Goal: Find contact information: Obtain details needed to contact an individual or organization

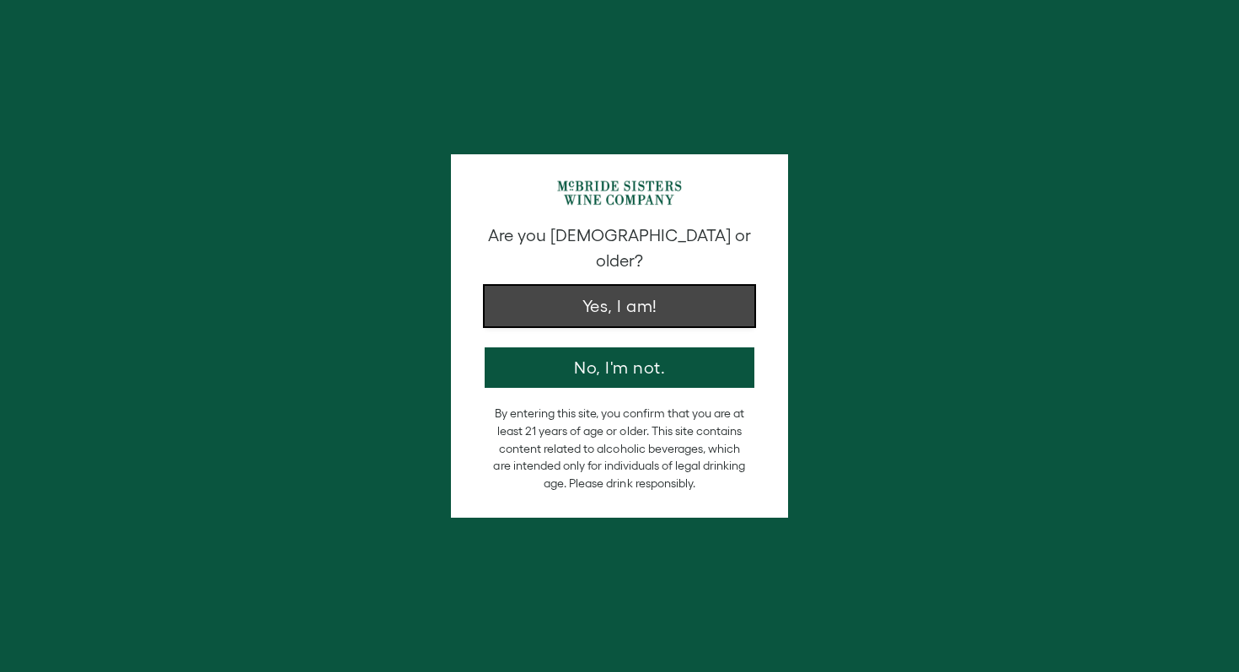
click at [603, 304] on button "Yes, I am!" at bounding box center [620, 306] width 270 height 40
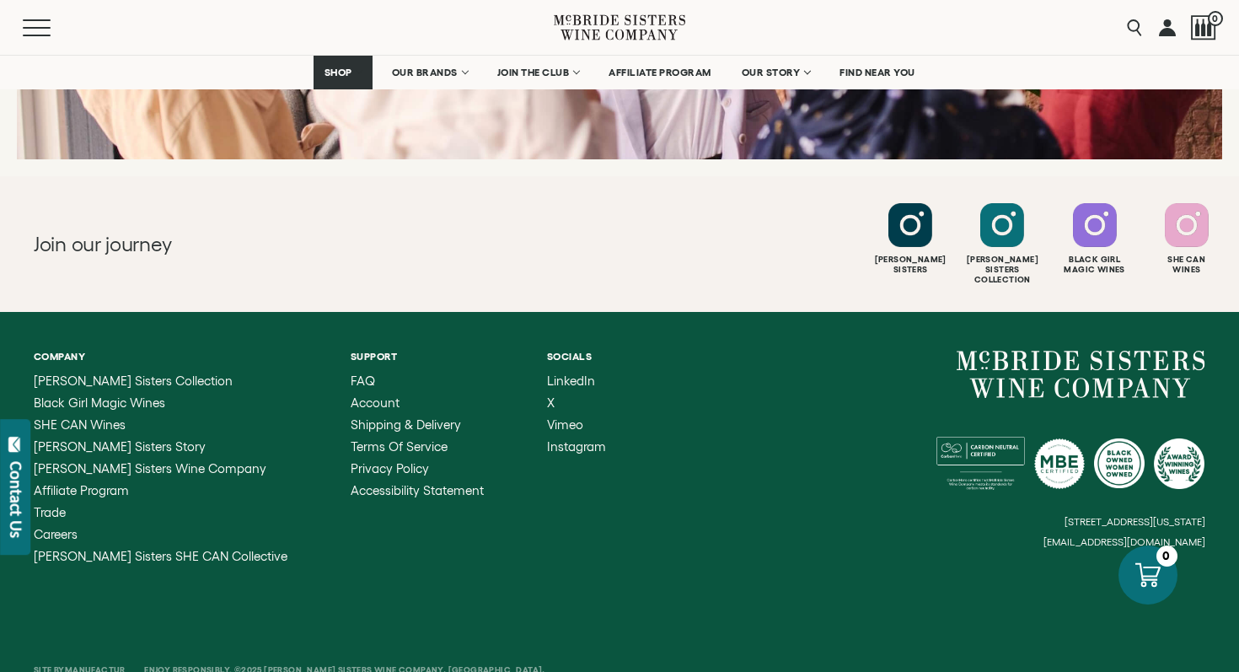
scroll to position [6729, 0]
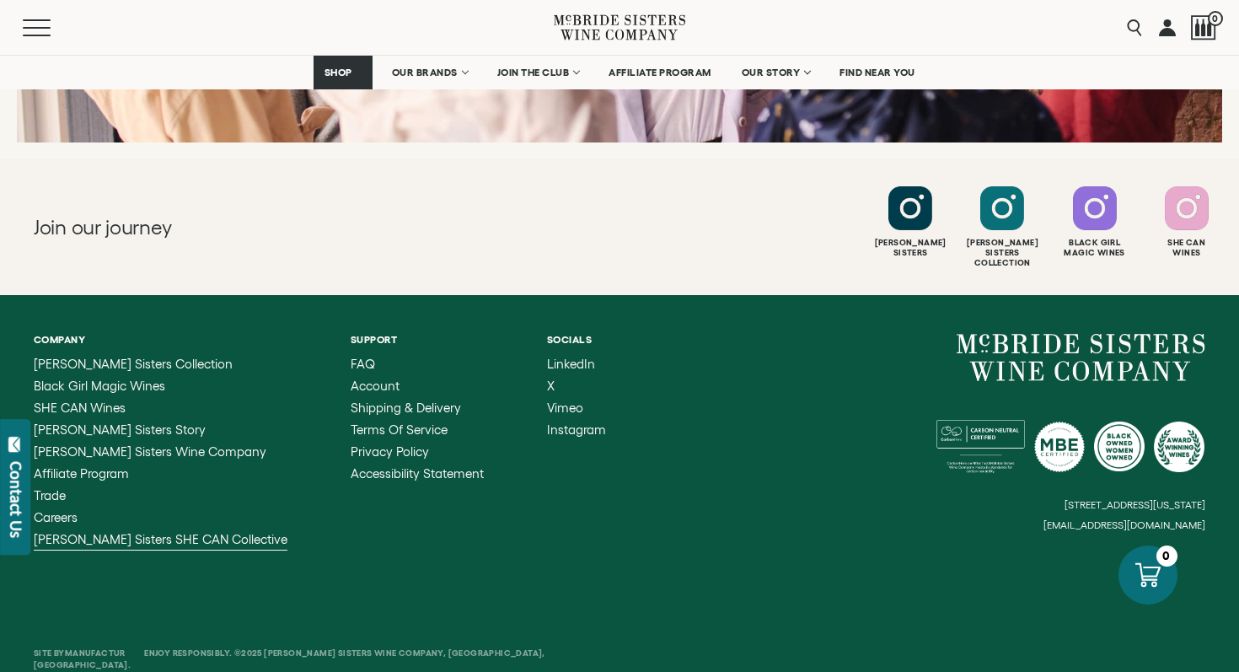
click at [206, 532] on span "[PERSON_NAME] Sisters SHE CAN Collective" at bounding box center [161, 539] width 254 height 14
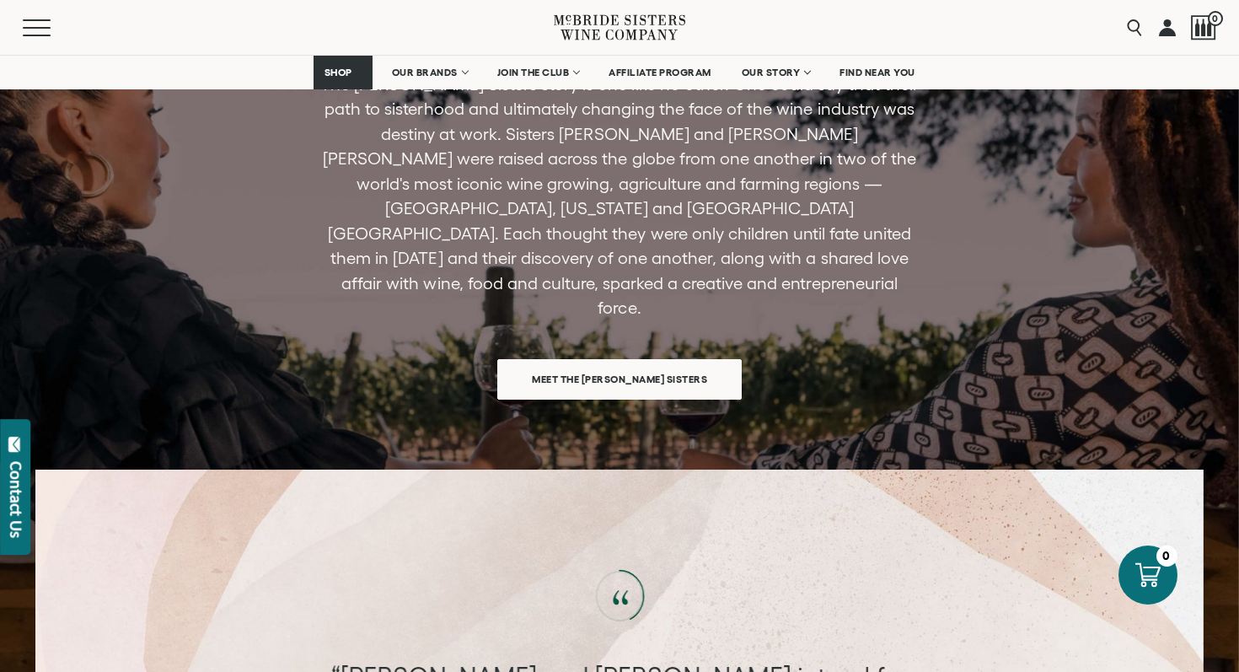
scroll to position [4981, 0]
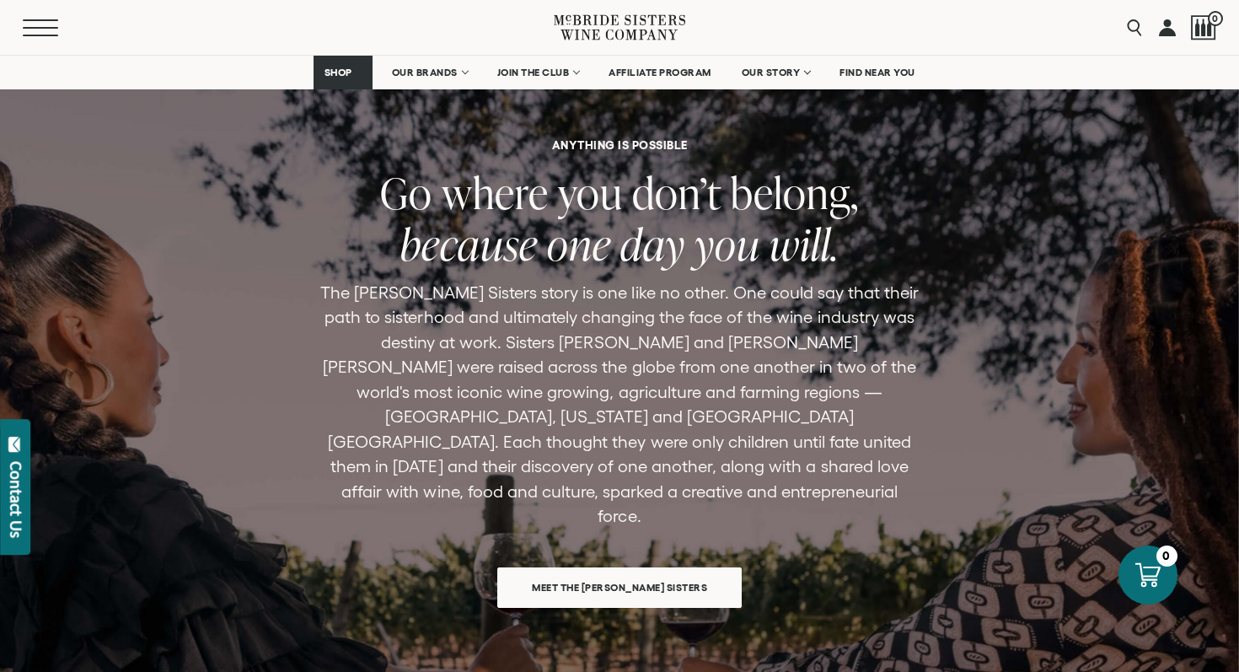
click at [26, 31] on button "Menu" at bounding box center [53, 27] width 61 height 17
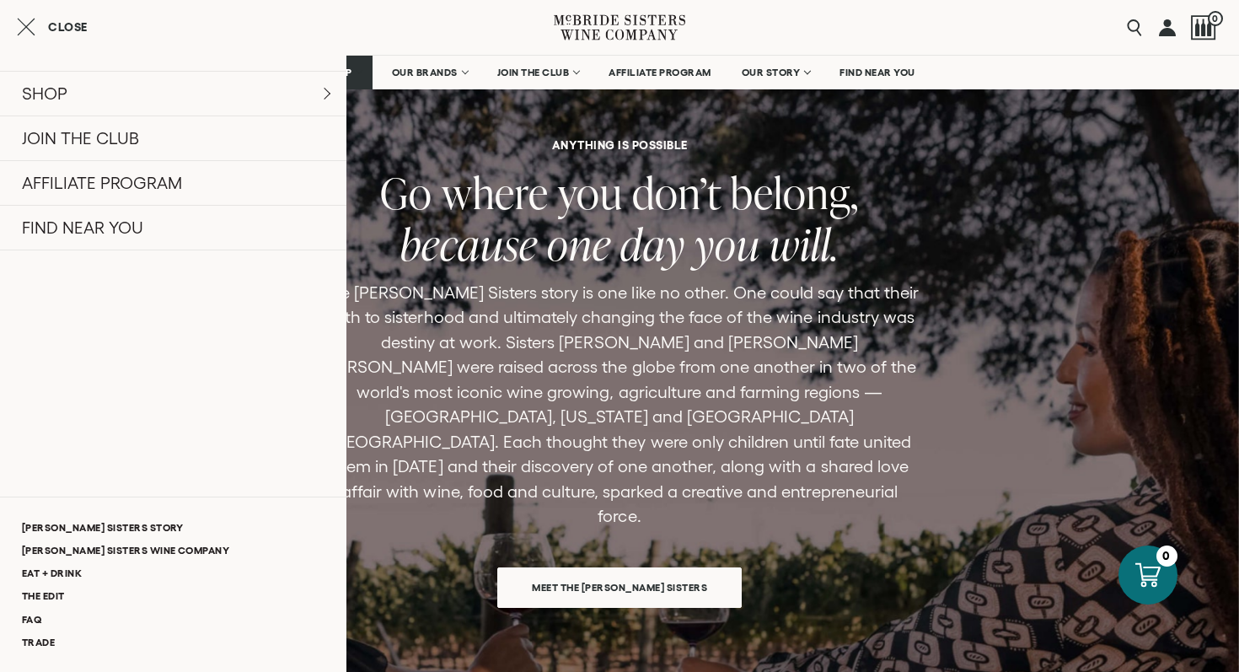
click at [416, 470] on div "ANYTHING IS POSSIBLE Go where you don’t belong, because one day you will. The […" at bounding box center [619, 373] width 769 height 469
click at [32, 19] on icon "Close cart" at bounding box center [26, 27] width 19 height 20
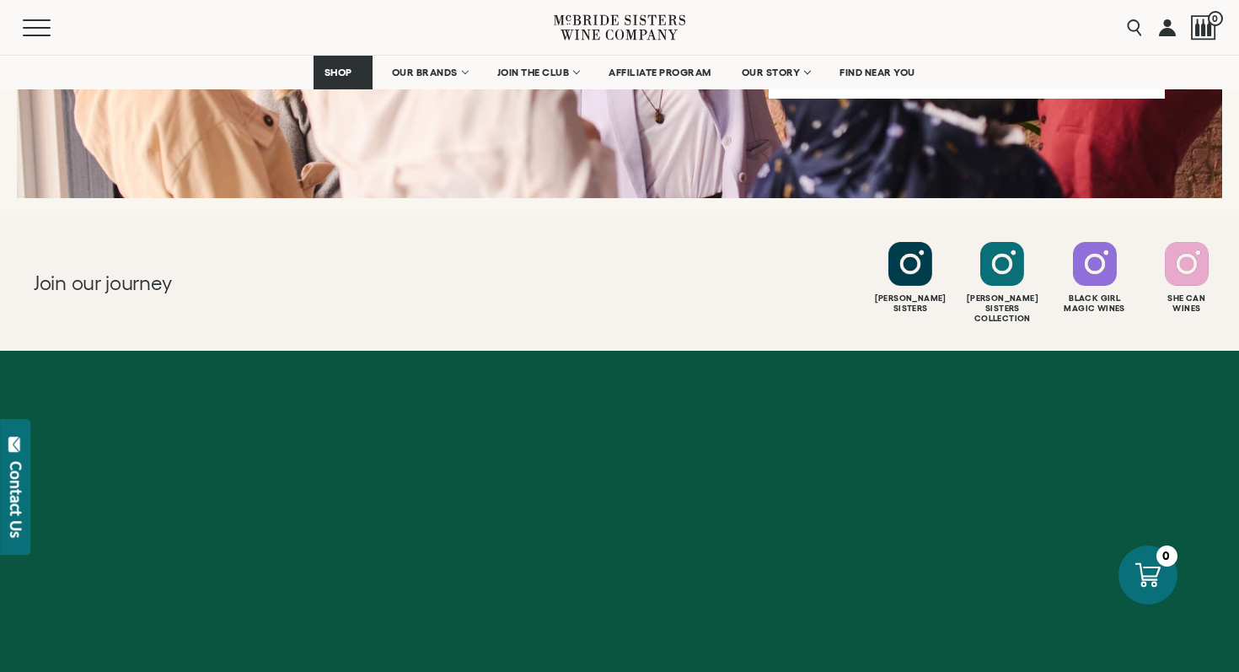
scroll to position [6729, 0]
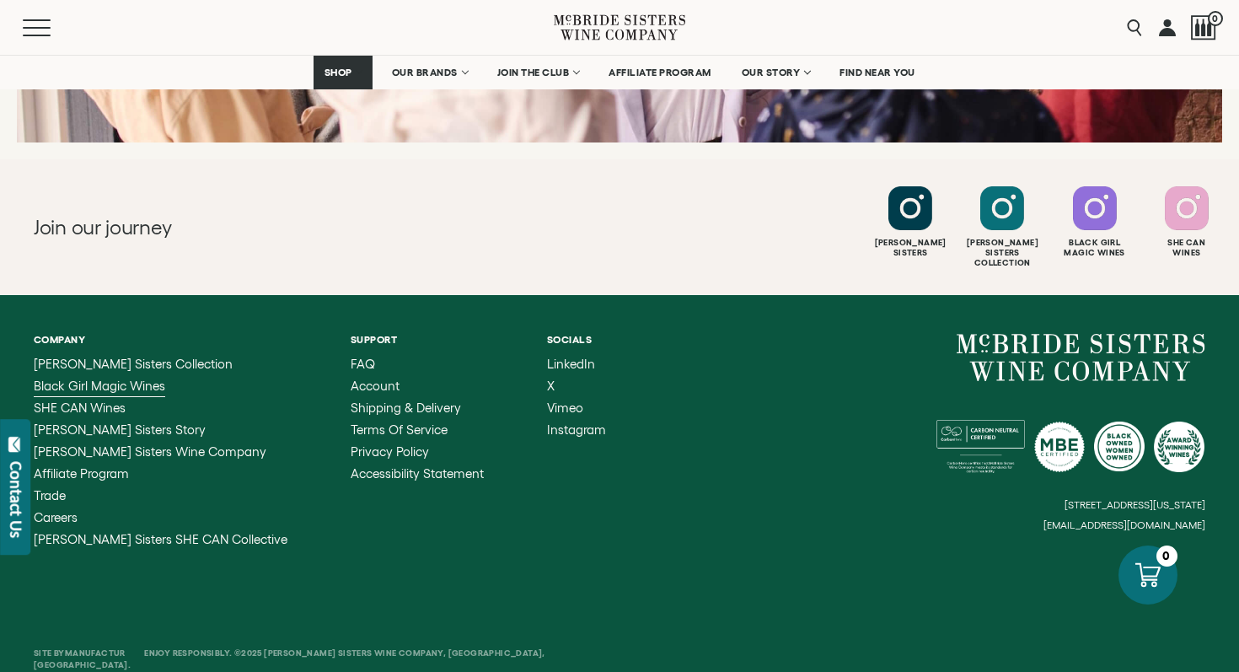
click at [127, 379] on span "Black Girl Magic Wines" at bounding box center [100, 386] width 132 height 14
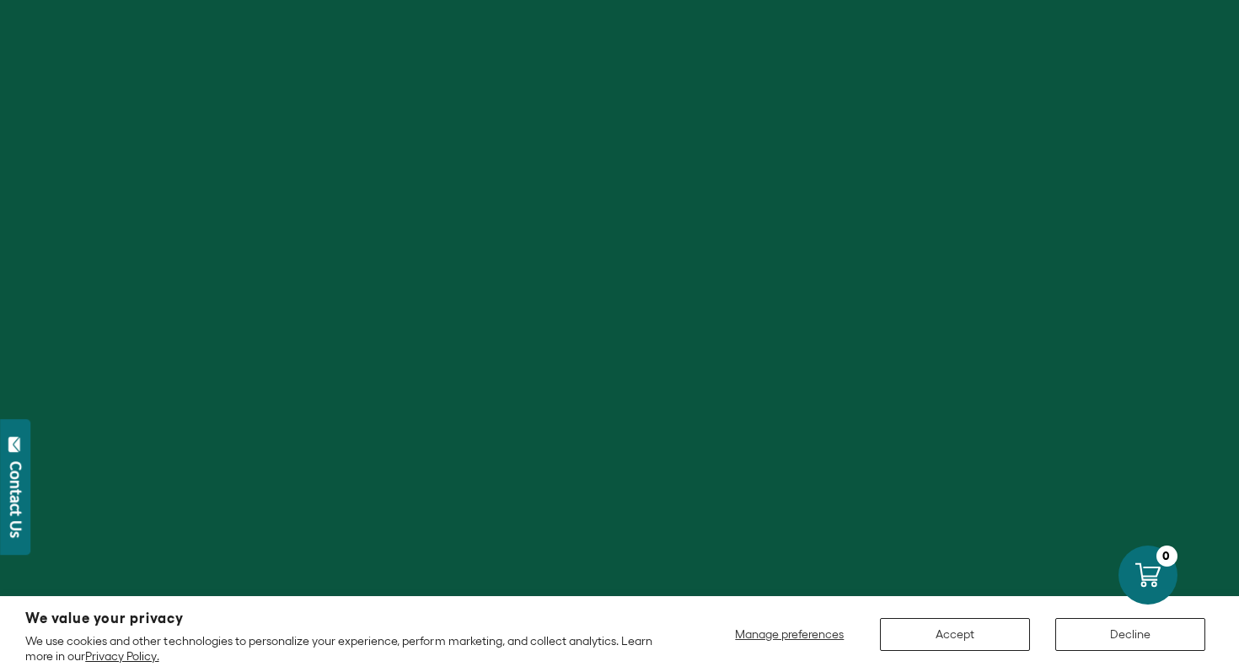
scroll to position [591, 0]
click at [1138, 639] on button "Decline" at bounding box center [1131, 634] width 150 height 33
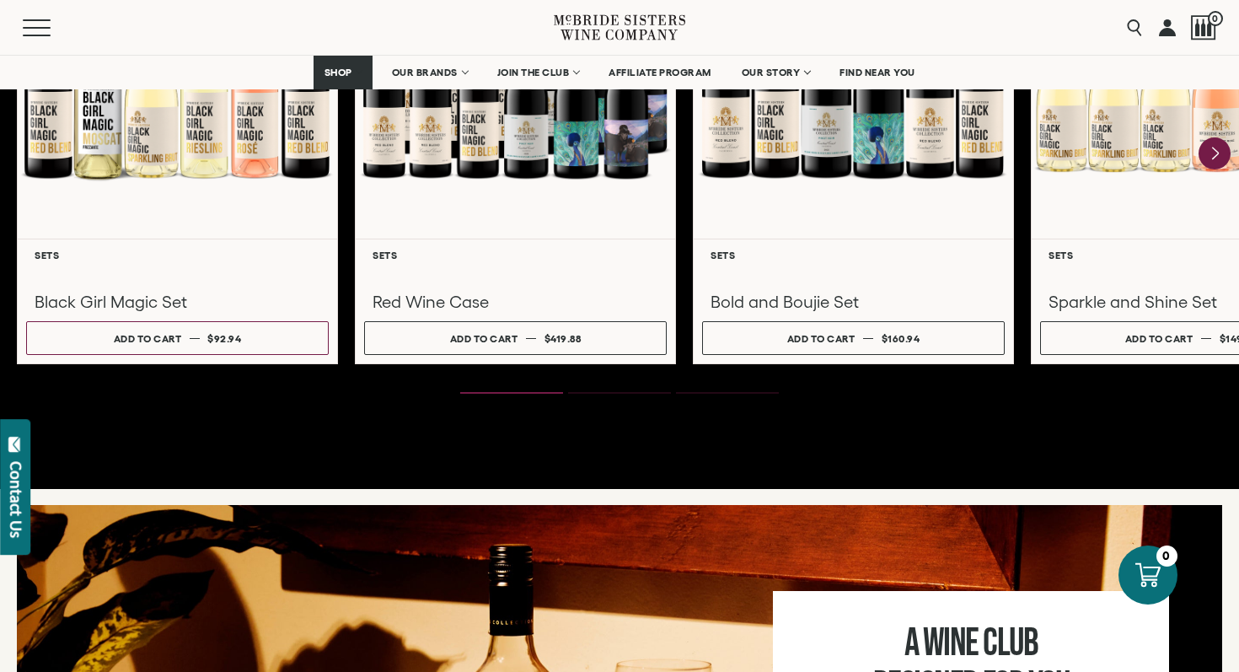
scroll to position [2525, 0]
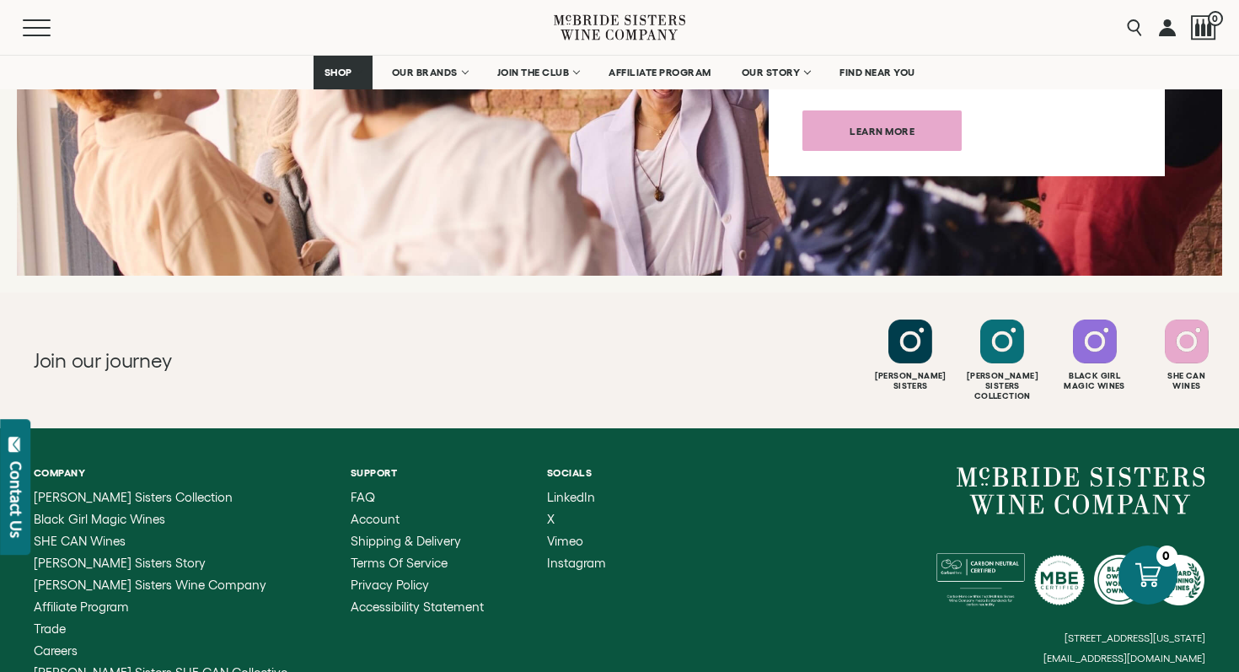
scroll to position [6584, 0]
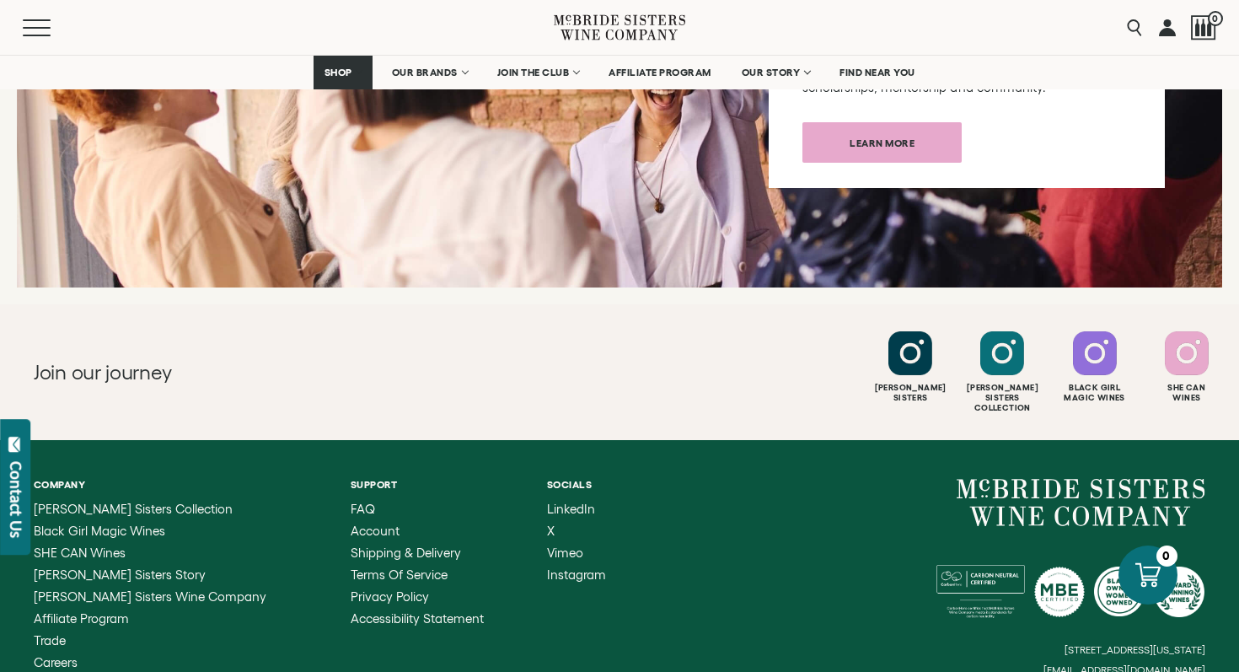
drag, startPoint x: 1042, startPoint y: 642, endPoint x: 1219, endPoint y: 634, distance: 177.2
click at [1219, 634] on div "Company McBride Sisters Collection Black Girl Magic Wines SHE CAN Wines McBride…" at bounding box center [619, 585] width 1239 height 290
drag, startPoint x: 1218, startPoint y: 634, endPoint x: 1092, endPoint y: 635, distance: 126.5
click at [1092, 635] on div "Company McBride Sisters Collection Black Girl Magic Wines SHE CAN Wines McBride…" at bounding box center [619, 585] width 1239 height 290
click at [1092, 664] on small "[EMAIL_ADDRESS][DOMAIN_NAME]" at bounding box center [1125, 670] width 162 height 12
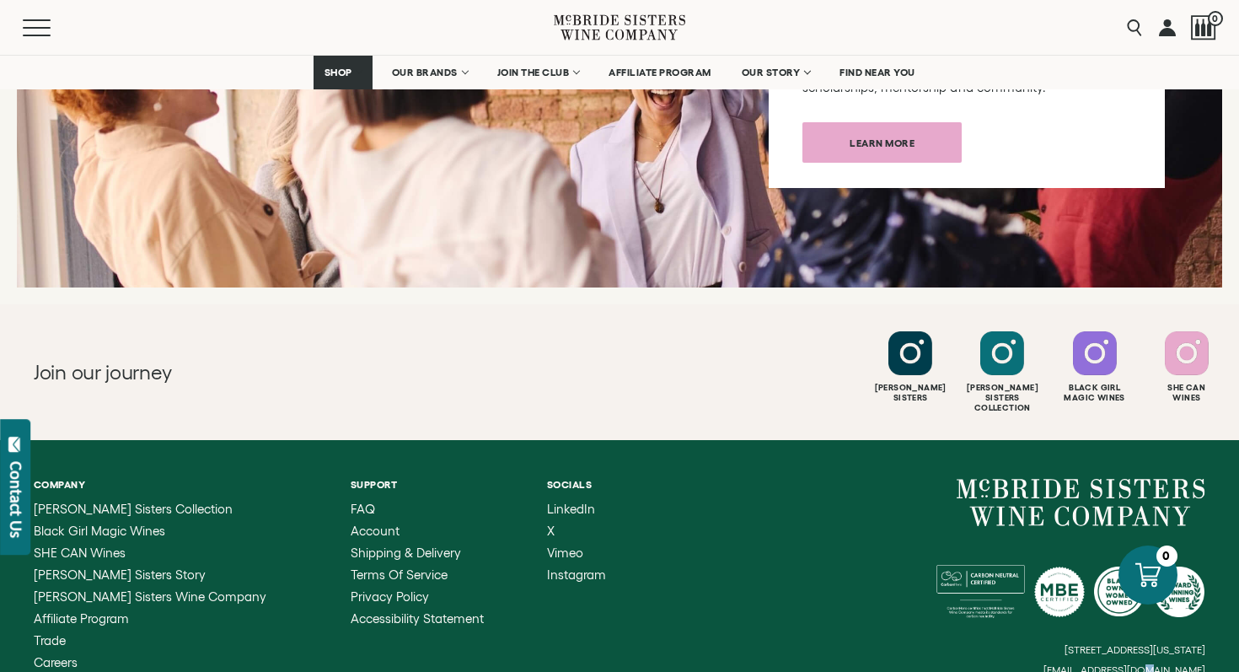
click at [1092, 664] on small "[EMAIL_ADDRESS][DOMAIN_NAME]" at bounding box center [1125, 670] width 162 height 12
click at [1114, 628] on div "6114 La Salle Avenue, #280, Oakland, California, US 94611 hello@mcbridesisters.…" at bounding box center [913, 577] width 586 height 197
click at [1114, 627] on div "6114 La Salle Avenue, #280, Oakland, California, US 94611 hello@mcbridesisters.…" at bounding box center [913, 577] width 586 height 197
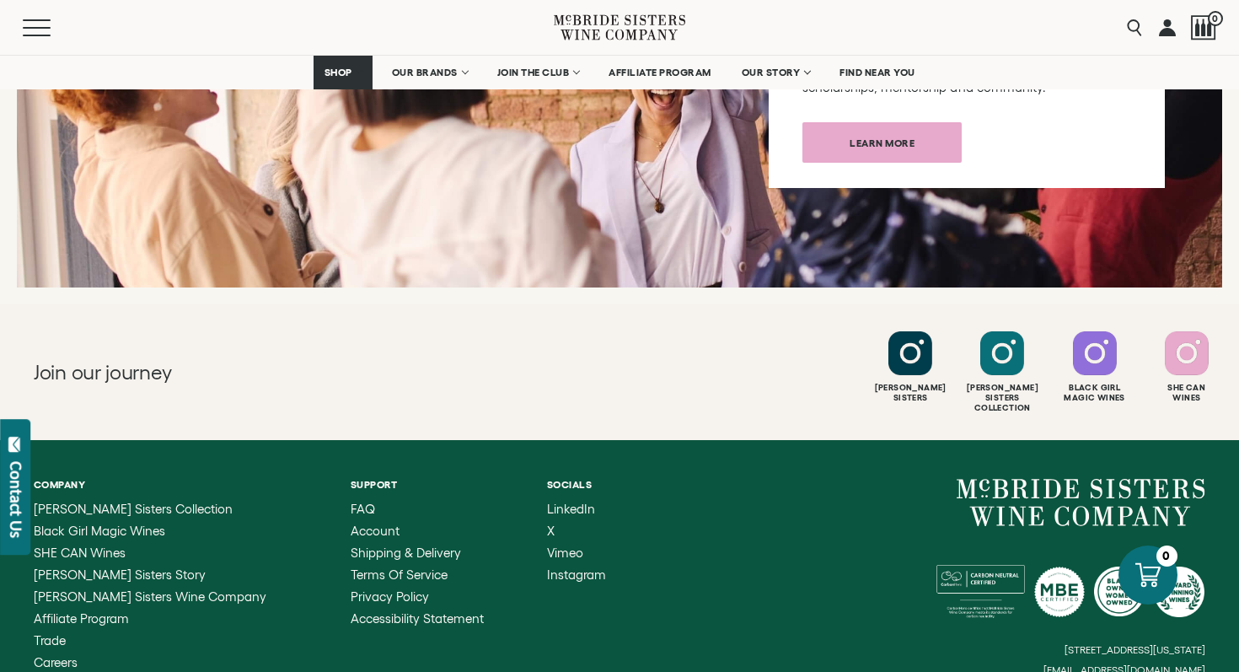
drag, startPoint x: 1059, startPoint y: 637, endPoint x: 1210, endPoint y: 637, distance: 150.9
click at [1210, 637] on div "Company McBride Sisters Collection Black Girl Magic Wines SHE CAN Wines McBride…" at bounding box center [619, 585] width 1239 height 290
copy small "[EMAIL_ADDRESS][DOMAIN_NAME]"
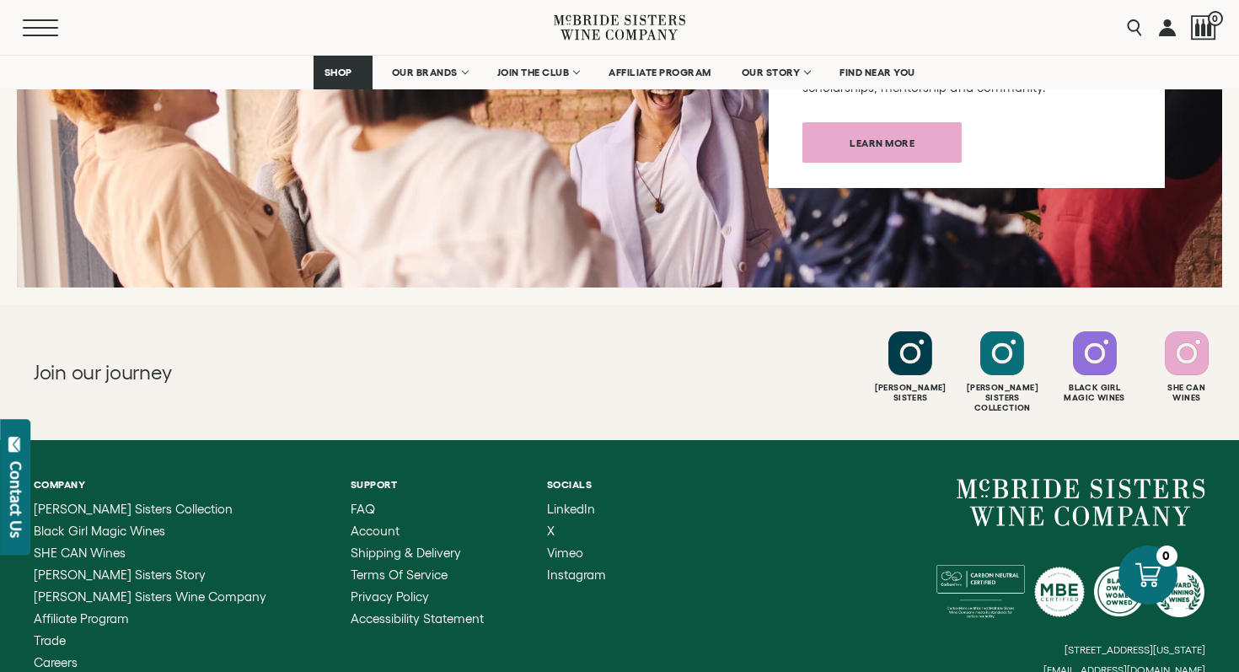
click at [36, 25] on button "Menu" at bounding box center [53, 27] width 61 height 17
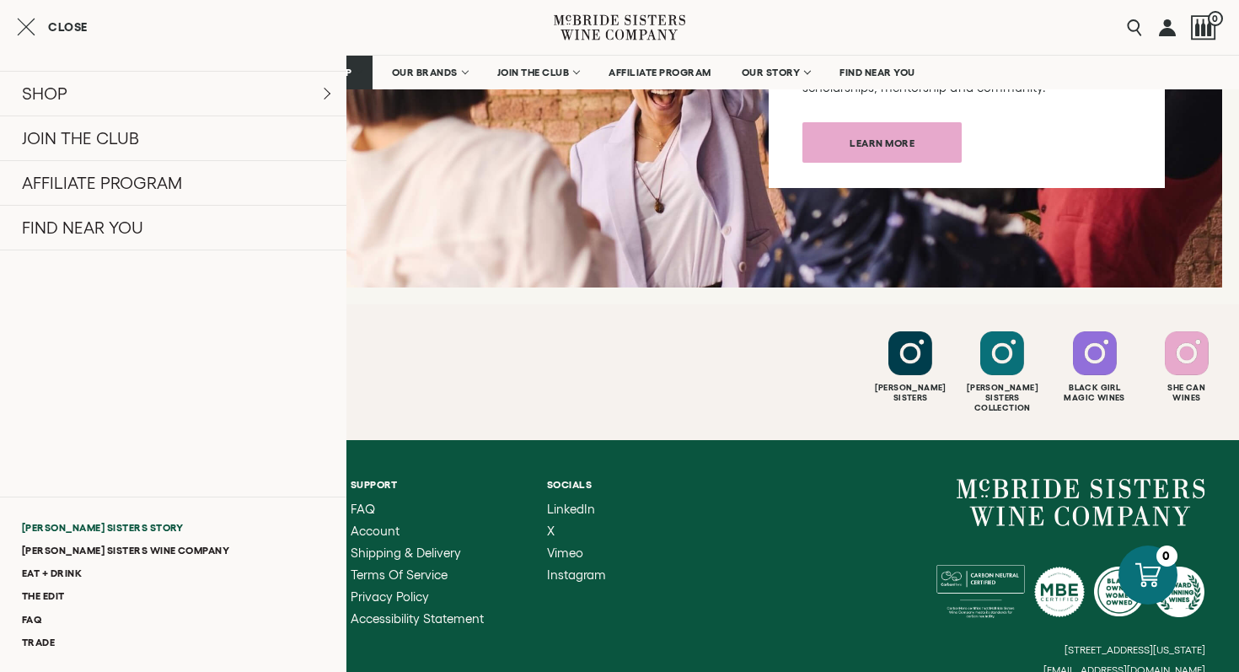
click at [72, 527] on link "[PERSON_NAME] Sisters Story" at bounding box center [173, 527] width 347 height 23
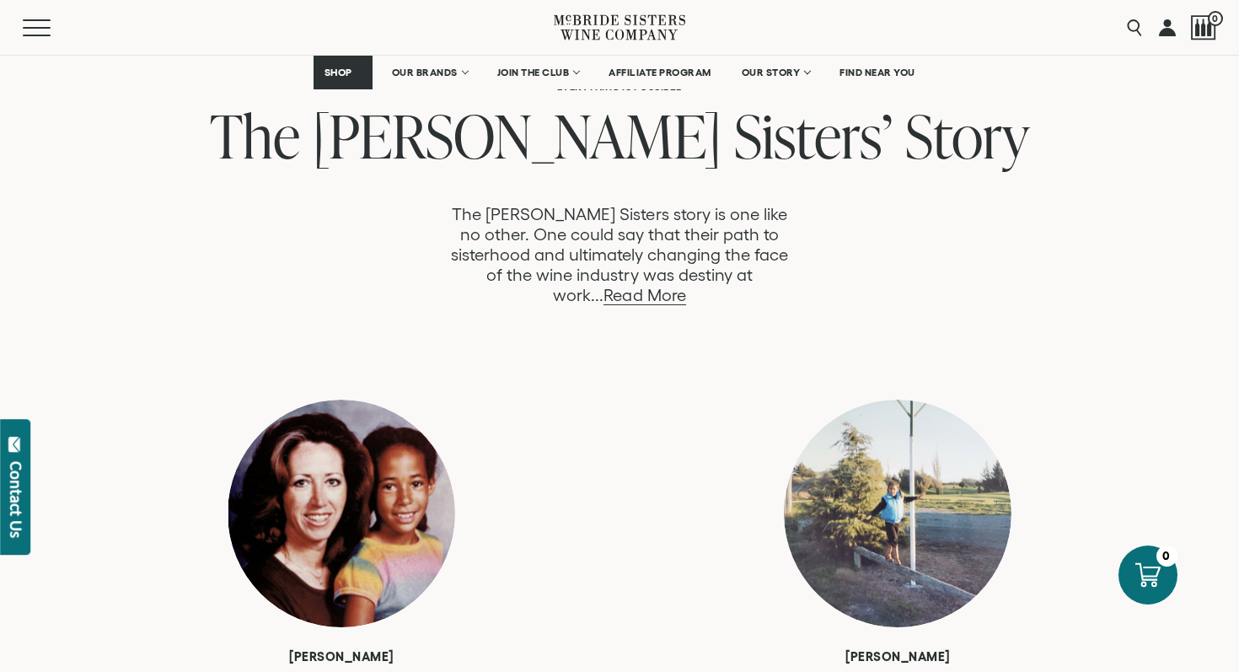
scroll to position [954, 0]
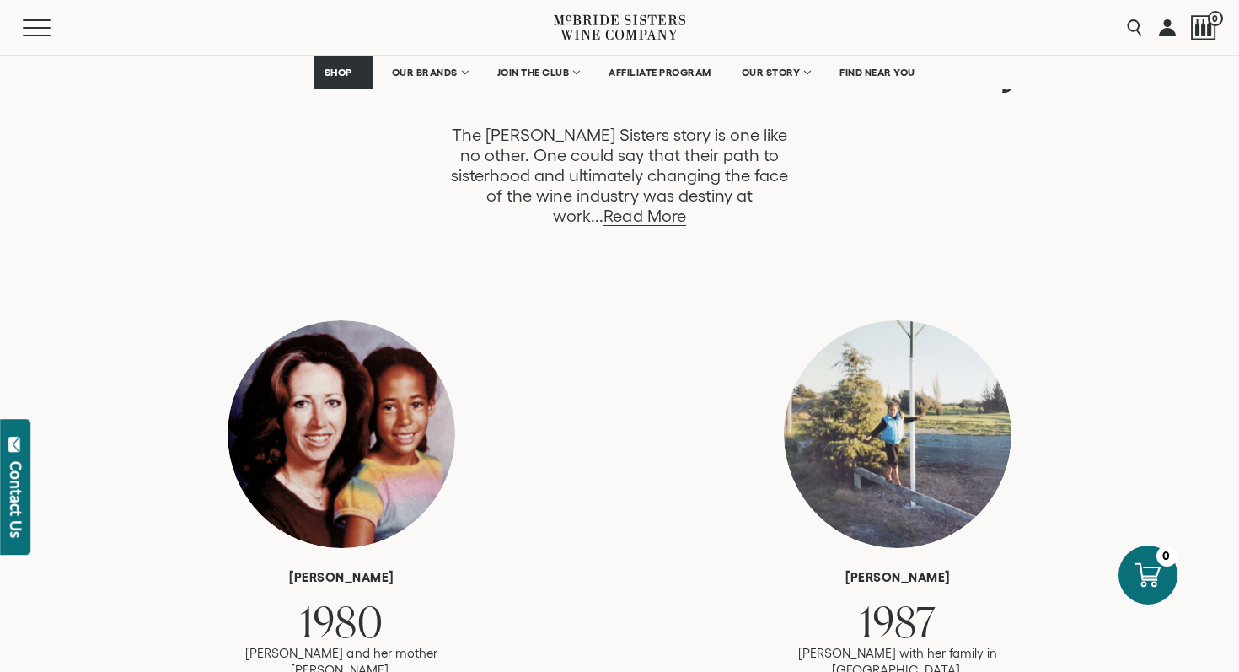
click at [344, 641] on div "Robin 1980 Robin and her mother Karen. andréa 1987" at bounding box center [619, 524] width 809 height 409
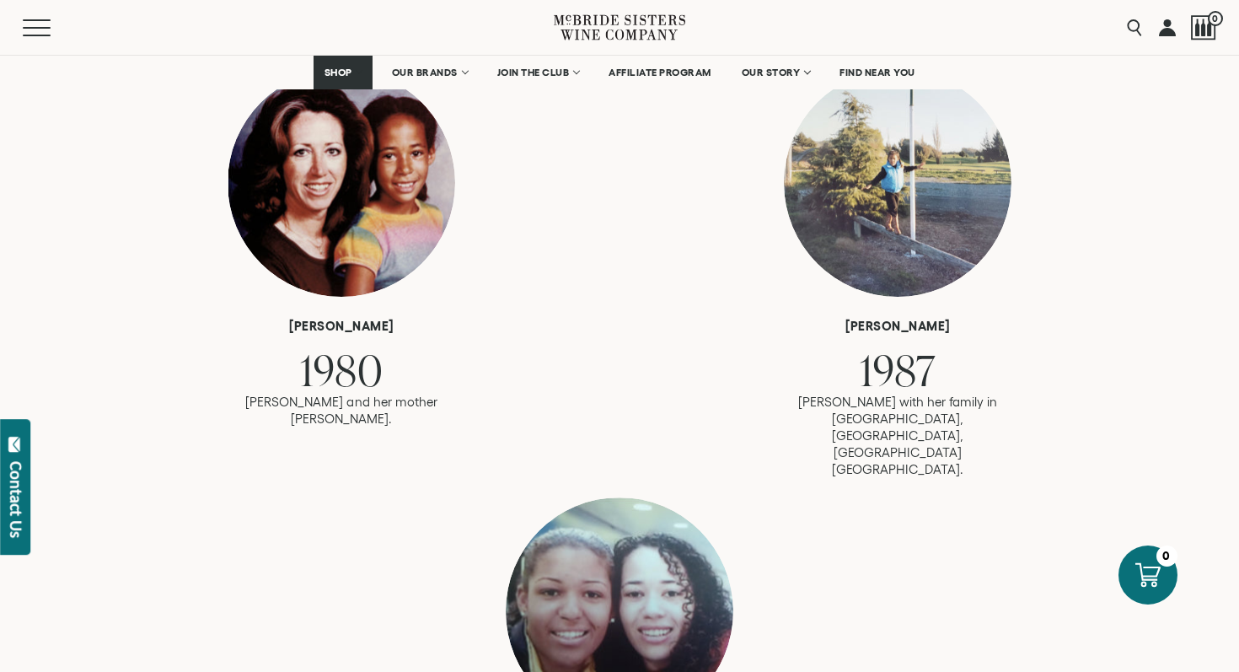
scroll to position [1206, 0]
